Goal: Register for event/course

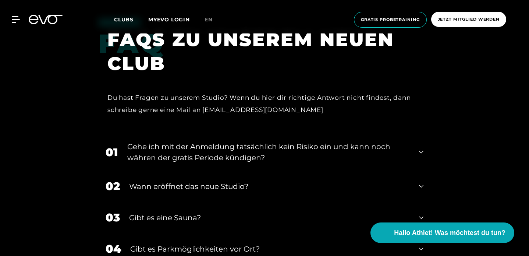
scroll to position [1361, 0]
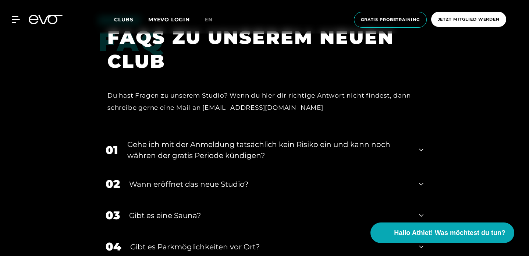
click at [419, 145] on icon at bounding box center [421, 149] width 4 height 9
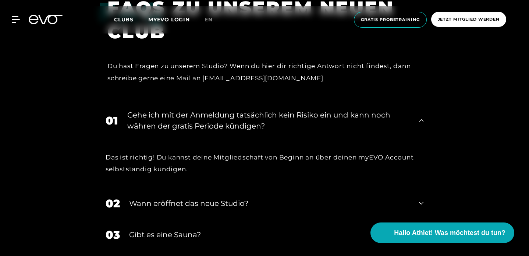
scroll to position [1391, 0]
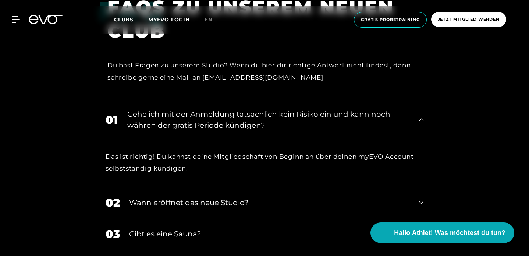
click at [236, 197] on div "Wann eröffnet das neue Studio?" at bounding box center [269, 202] width 281 height 11
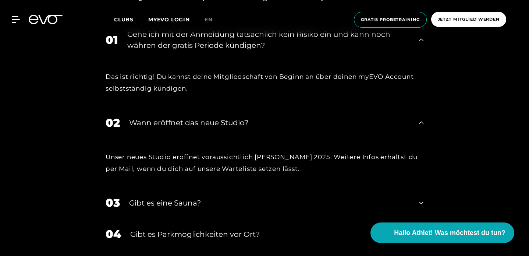
scroll to position [1471, 0]
click at [423, 198] on icon at bounding box center [421, 202] width 4 height 9
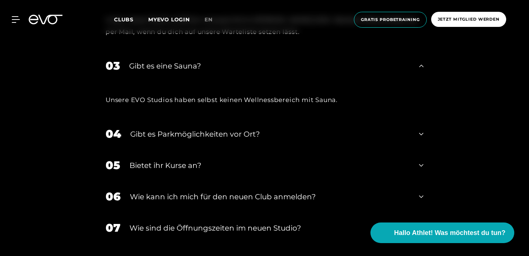
scroll to position [1608, 0]
click at [423, 160] on icon at bounding box center [421, 164] width 4 height 9
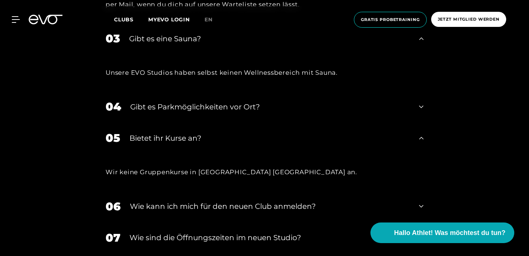
scroll to position [1637, 0]
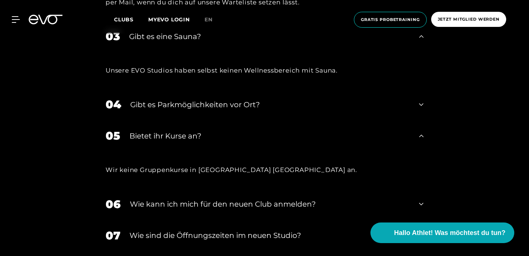
click at [301, 198] on div "Wie kann ich mich für den neuen Club anmelden?" at bounding box center [270, 203] width 280 height 11
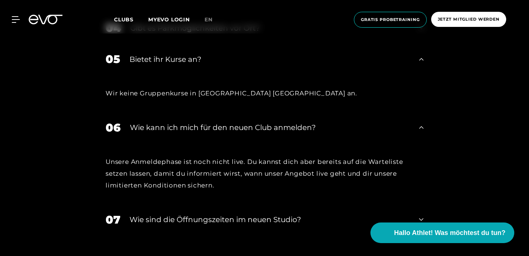
scroll to position [1714, 0]
click at [281, 213] on div "​Wie sind die Öffnungszeiten im neuen Studio?" at bounding box center [269, 218] width 280 height 11
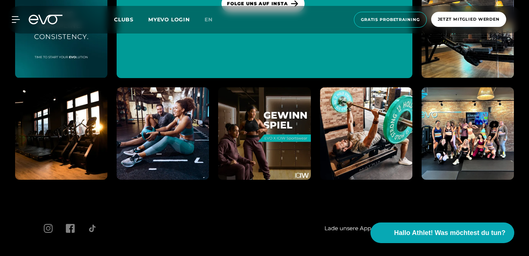
scroll to position [2272, 0]
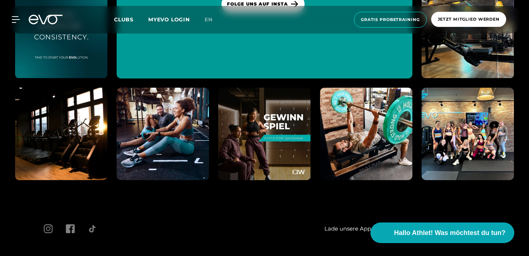
click at [92, 99] on img at bounding box center [60, 133] width 101 height 101
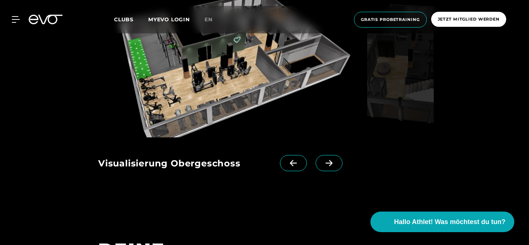
scroll to position [610, 0]
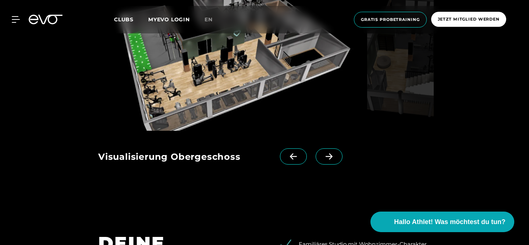
click at [327, 155] on icon at bounding box center [328, 156] width 13 height 7
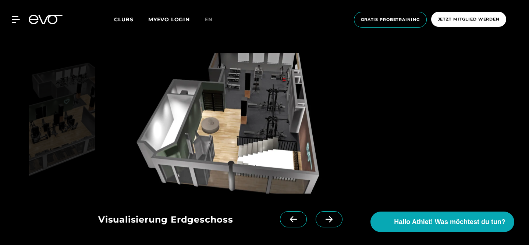
scroll to position [547, 0]
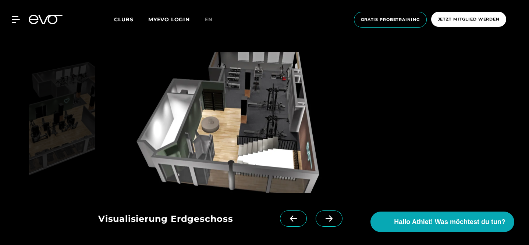
click at [327, 221] on icon at bounding box center [328, 218] width 13 height 7
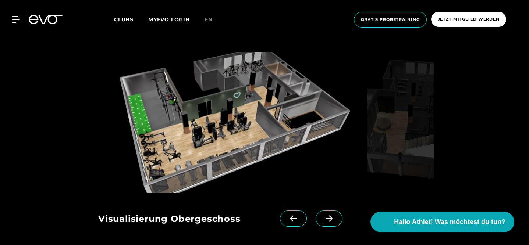
click at [327, 221] on icon at bounding box center [328, 218] width 13 height 7
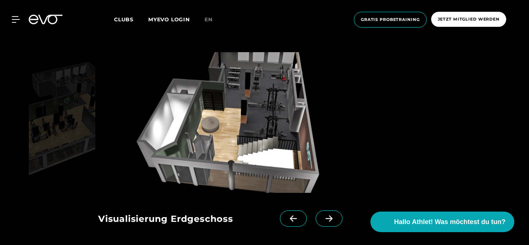
click at [21, 18] on div "MyEVO Login Über EVO Mitgliedschaften Probetraining TAGESPASS EVO Studios [GEOG…" at bounding box center [12, 19] width 26 height 7
click at [13, 23] on div "MyEVO Login Über EVO Mitgliedschaften Probetraining TAGESPASS EVO Studios [GEOG…" at bounding box center [264, 20] width 526 height 28
click at [15, 21] on icon at bounding box center [17, 19] width 11 height 7
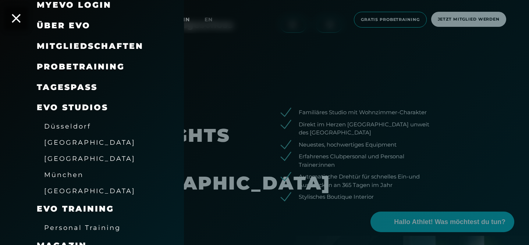
scroll to position [40, 0]
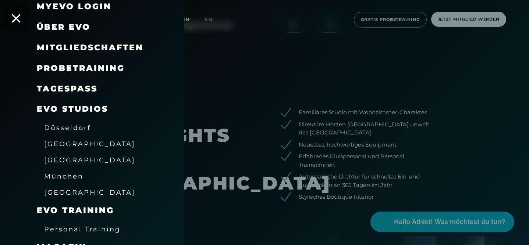
click at [77, 46] on span "Mitgliedschaften" at bounding box center [90, 48] width 107 height 10
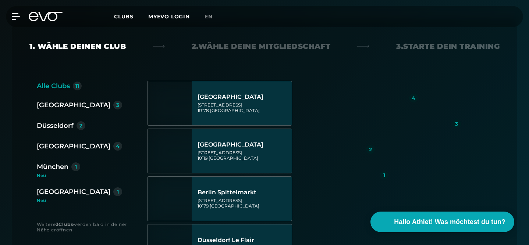
scroll to position [178, 0]
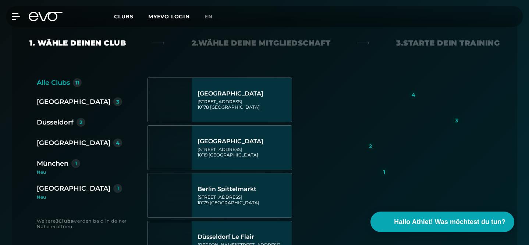
click at [67, 165] on div "München" at bounding box center [53, 163] width 32 height 10
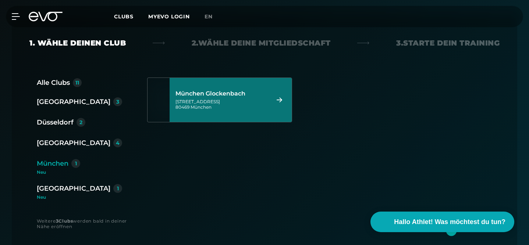
click at [214, 97] on div "München Glockenbach" at bounding box center [221, 93] width 92 height 7
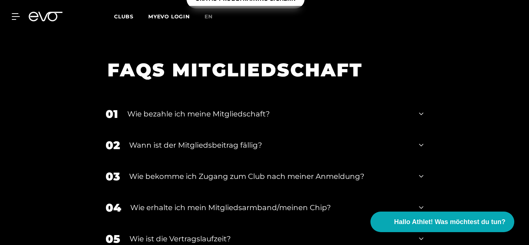
scroll to position [1110, 0]
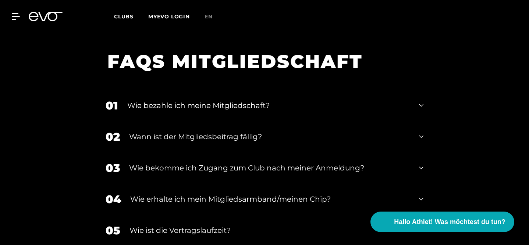
click at [302, 194] on div "Wie erhalte ich mein Mitgliedsarmband/meinen Chip?" at bounding box center [269, 199] width 279 height 11
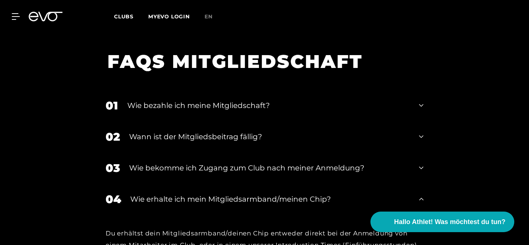
scroll to position [1024, 0]
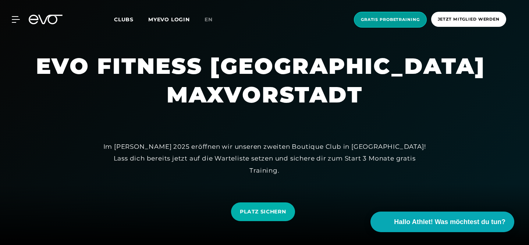
click at [395, 18] on span "Gratis Probetraining" at bounding box center [390, 20] width 59 height 6
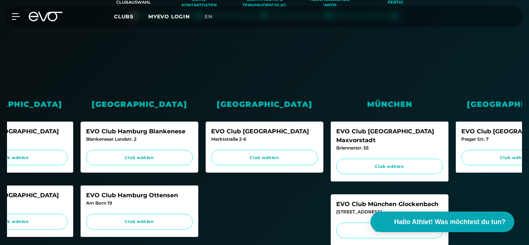
scroll to position [205, 0]
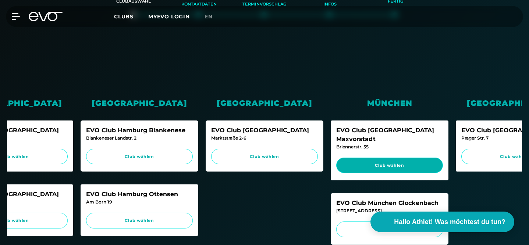
click at [385, 163] on span "Club wählen" at bounding box center [389, 166] width 93 height 6
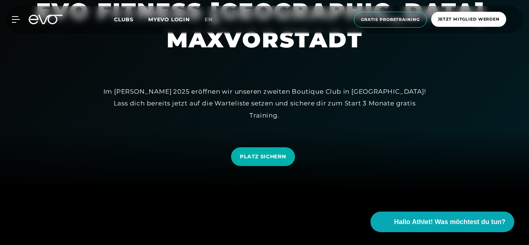
scroll to position [58, 0]
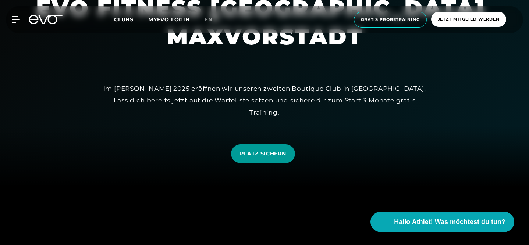
click at [265, 153] on span "PLATZ SICHERN" at bounding box center [263, 154] width 46 height 8
